Goal: Download file/media

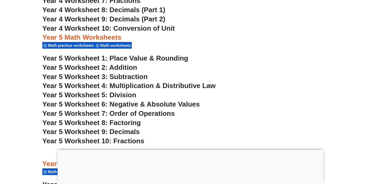
scroll to position [1001, 0]
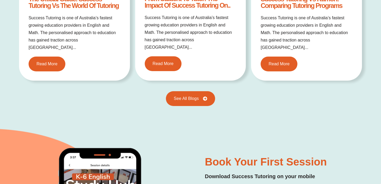
scroll to position [1239, 0]
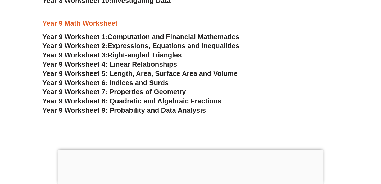
scroll to position [1838, 0]
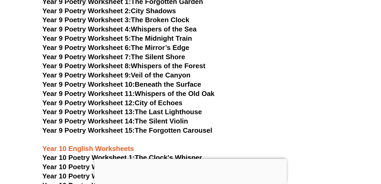
scroll to position [3511, 0]
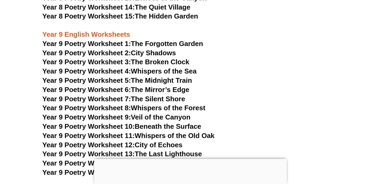
click at [105, 141] on span "Year 9 Poetry Worksheet 12:" at bounding box center [88, 145] width 92 height 8
